Goal: Task Accomplishment & Management: Use online tool/utility

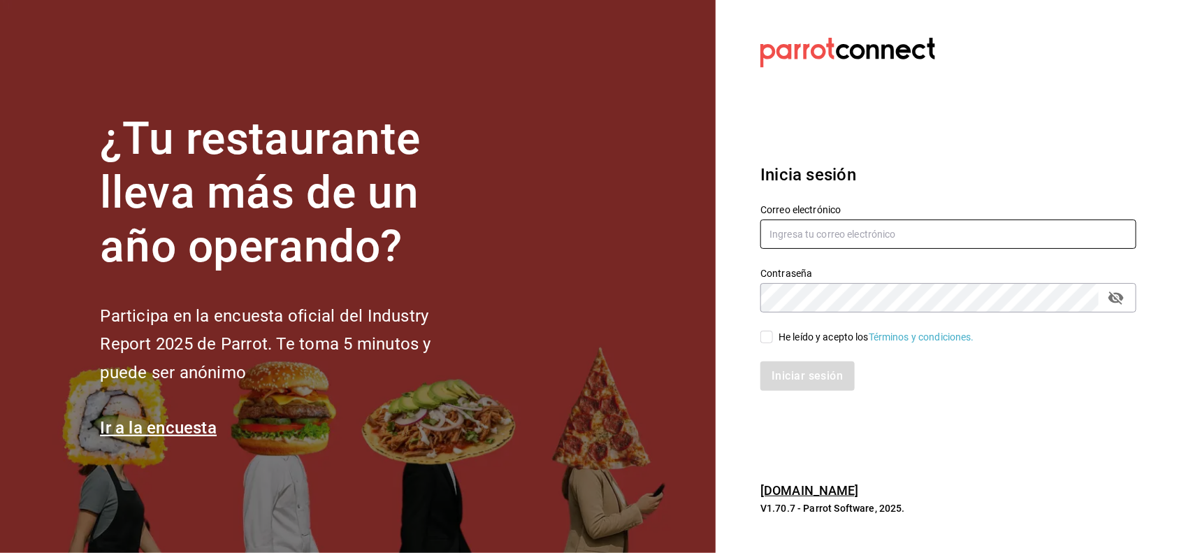
click at [825, 229] on input "text" at bounding box center [948, 233] width 376 height 29
type input "[PERSON_NAME][EMAIL_ADDRESS][PERSON_NAME][DOMAIN_NAME]"
click at [809, 352] on div "Iniciar sesión" at bounding box center [940, 368] width 393 height 46
click at [826, 341] on div "He leído y acepto los Términos y condiciones." at bounding box center [877, 337] width 196 height 15
click at [773, 341] on input "He leído y acepto los Términos y condiciones." at bounding box center [766, 337] width 13 height 13
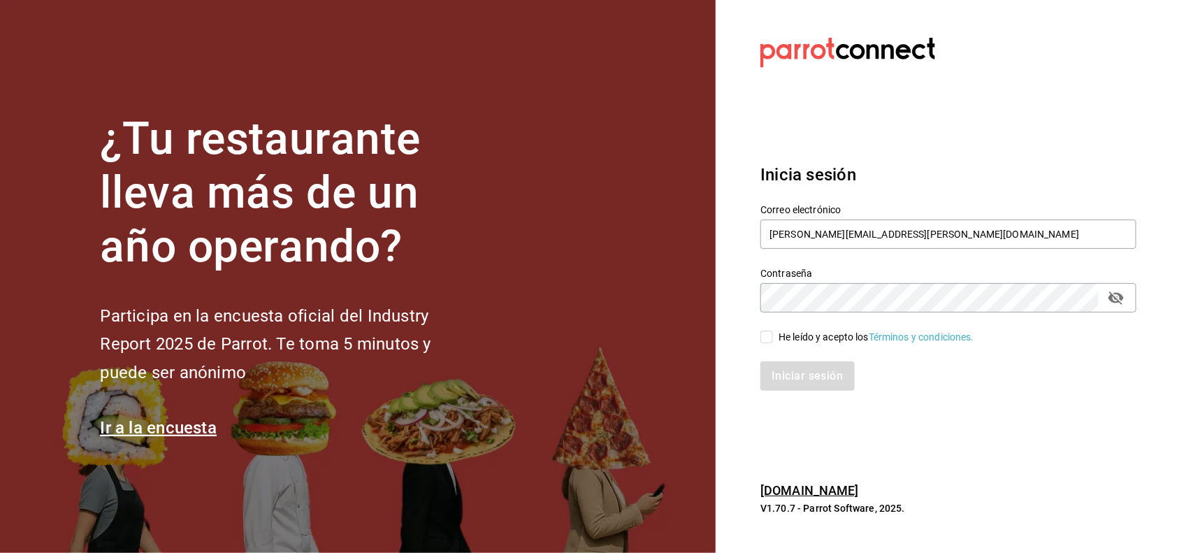
checkbox input "true"
click at [1129, 301] on div "Contraseña" at bounding box center [948, 297] width 376 height 29
click at [1124, 299] on icon "passwordField" at bounding box center [1116, 297] width 17 height 17
click at [837, 376] on button "Iniciar sesión" at bounding box center [807, 375] width 95 height 29
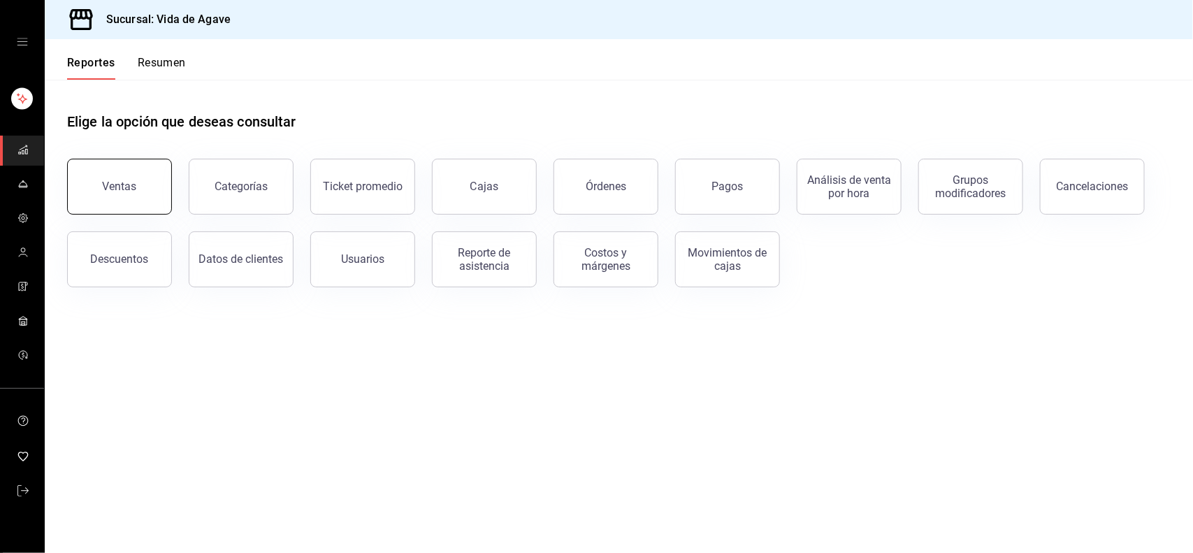
click at [130, 182] on div "Ventas" at bounding box center [120, 186] width 34 height 13
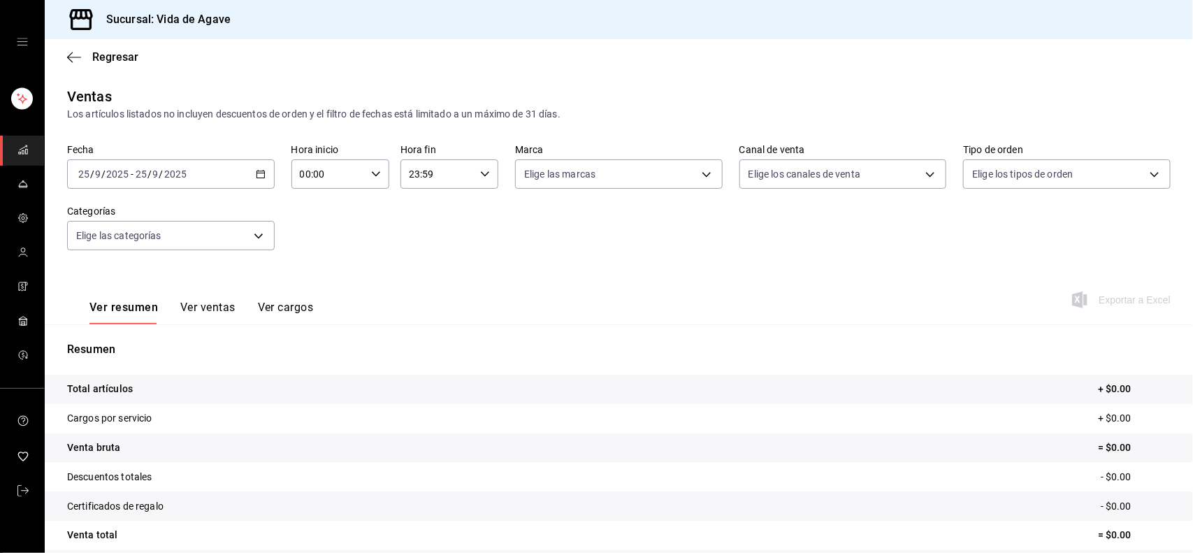
click at [193, 182] on div "[DATE] [DATE] - [DATE] [DATE]" at bounding box center [171, 173] width 208 height 29
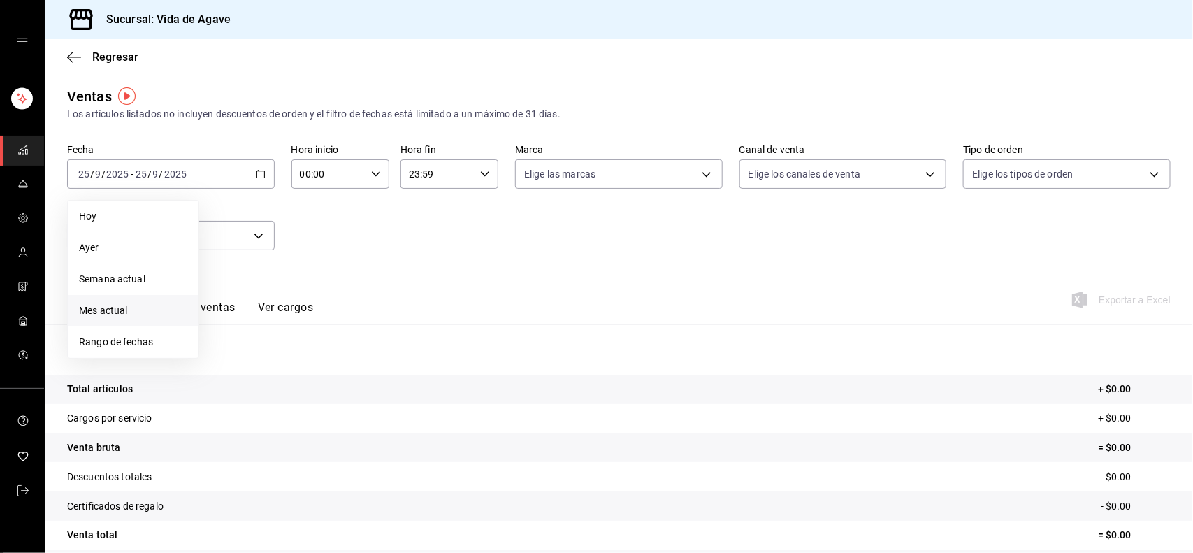
click at [124, 312] on span "Mes actual" at bounding box center [133, 310] width 108 height 15
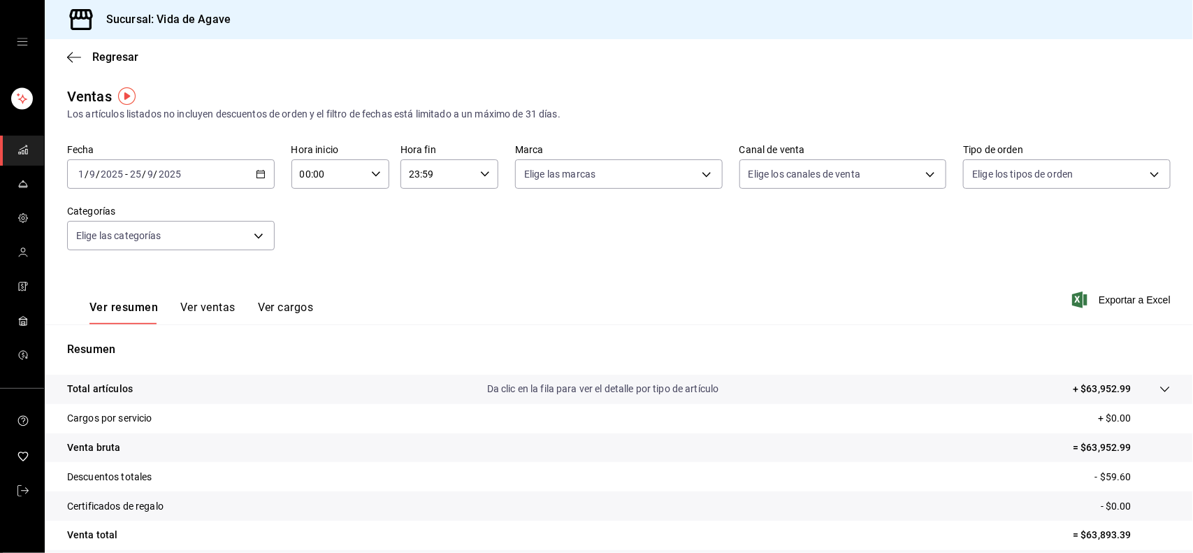
click at [411, 231] on div "Fecha [DATE] [DATE] - [DATE] [DATE] Hora inicio 00:00 Hora inicio Hora fin 23:5…" at bounding box center [619, 205] width 1104 height 123
click at [242, 161] on div "[DATE] [DATE] - [DATE] [DATE]" at bounding box center [171, 173] width 208 height 29
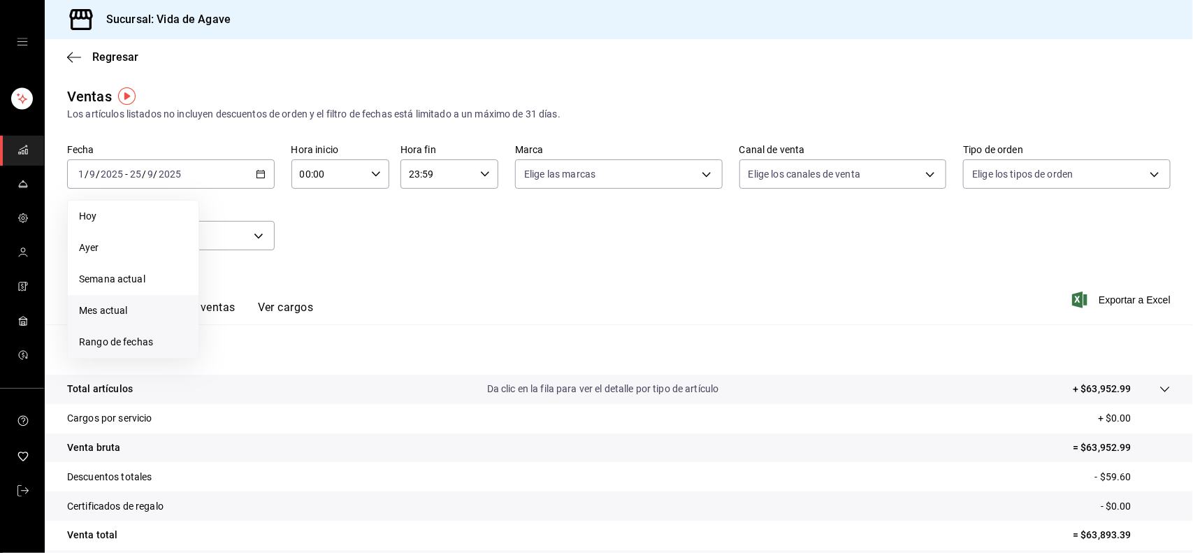
click at [117, 346] on span "Rango de fechas" at bounding box center [133, 342] width 108 height 15
click at [358, 226] on icon "button" at bounding box center [353, 225] width 17 height 17
click at [326, 267] on abbr "1" at bounding box center [327, 267] width 5 height 10
click at [378, 390] on abbr "31" at bounding box center [377, 390] width 9 height 10
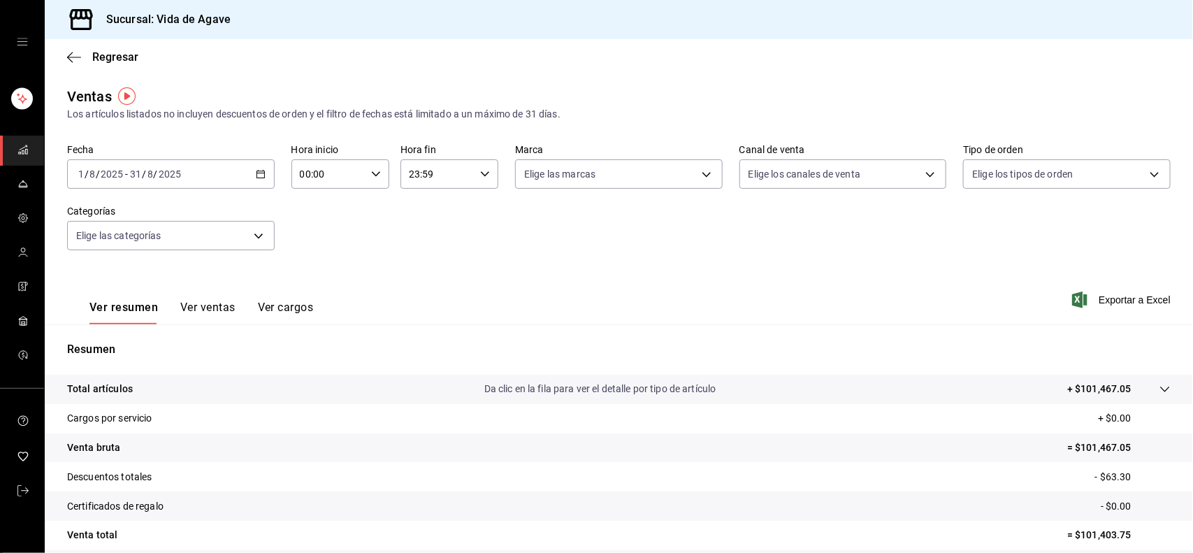
click at [477, 270] on div "Ver resumen Ver ventas Ver cargos Exportar a Excel" at bounding box center [619, 295] width 1148 height 57
click at [194, 175] on div "[DATE] [DATE] - [DATE] [DATE]" at bounding box center [171, 173] width 208 height 29
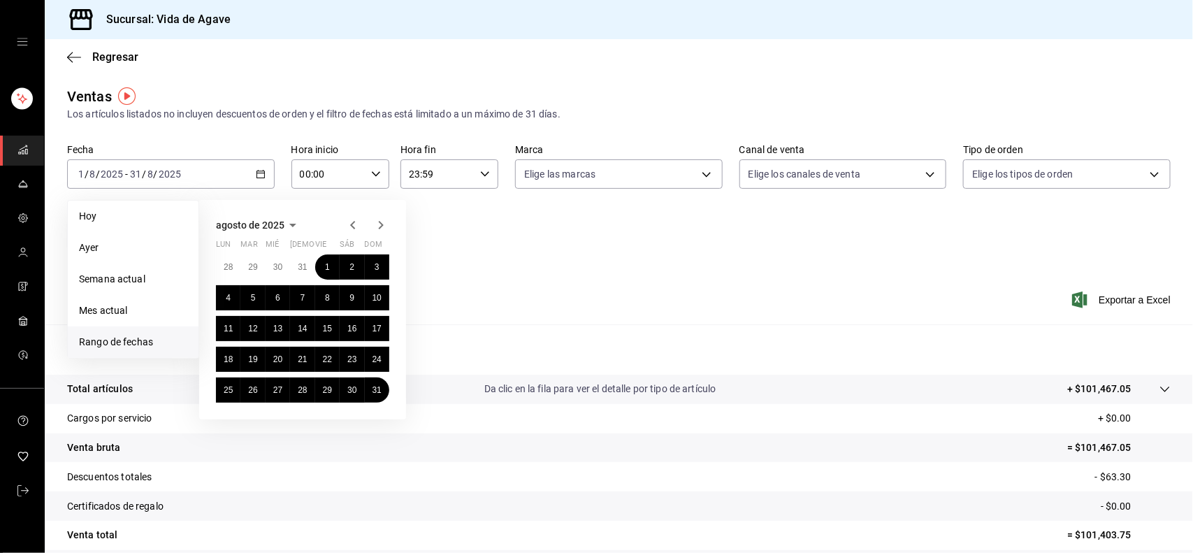
click at [376, 225] on icon "button" at bounding box center [381, 225] width 17 height 17
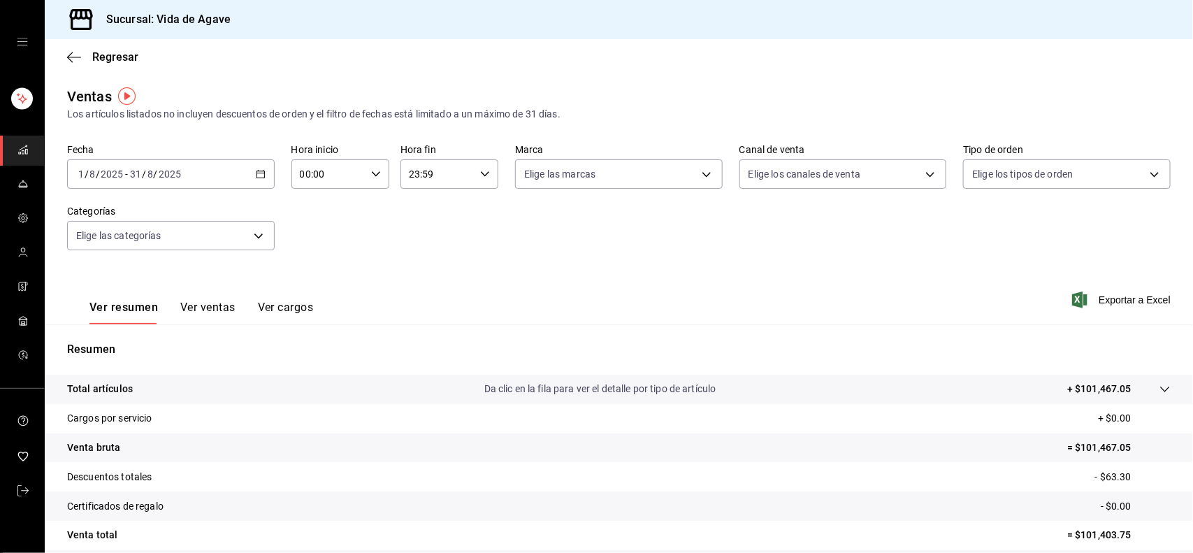
click at [521, 250] on div "Fecha [DATE] [DATE] - [DATE] [DATE] Hora inicio 00:00 Hora inicio Hora fin 23:5…" at bounding box center [619, 205] width 1104 height 123
